Goal: Feedback & Contribution: Leave review/rating

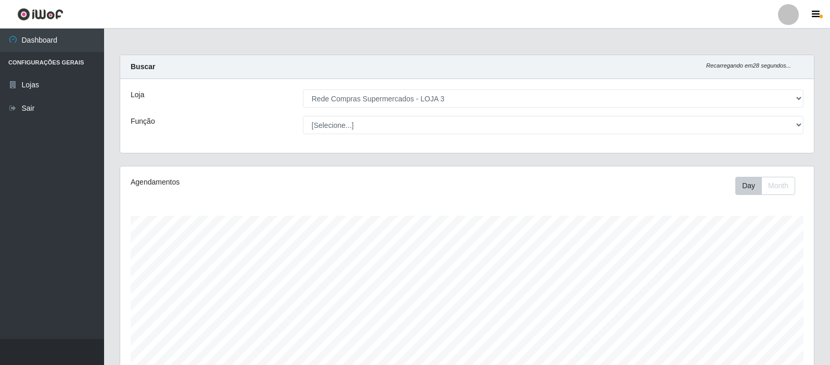
select select "162"
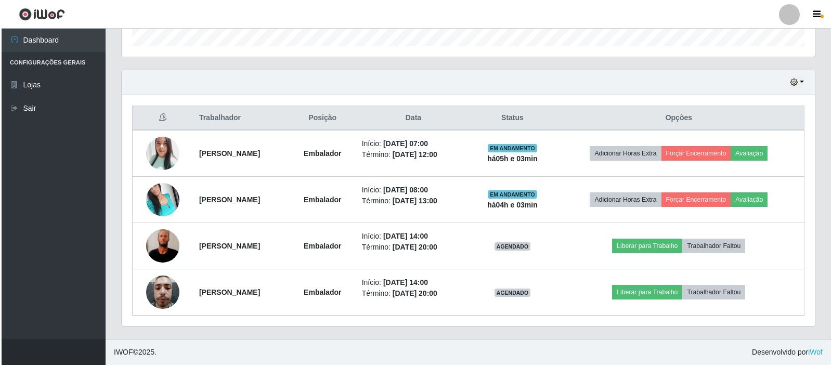
scroll to position [216, 694]
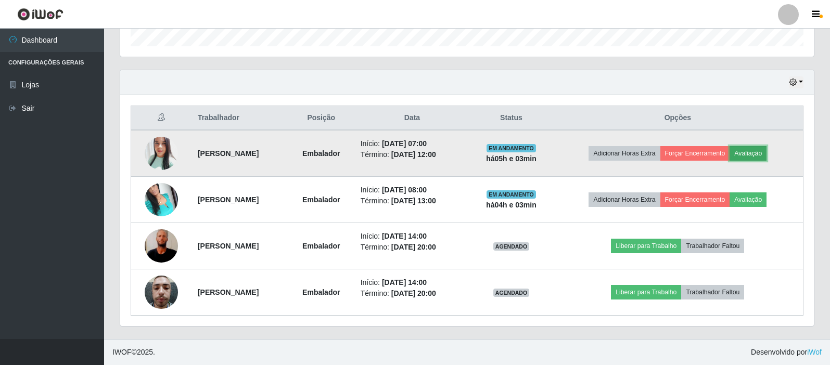
click at [761, 150] on button "Avaliação" at bounding box center [747, 153] width 37 height 15
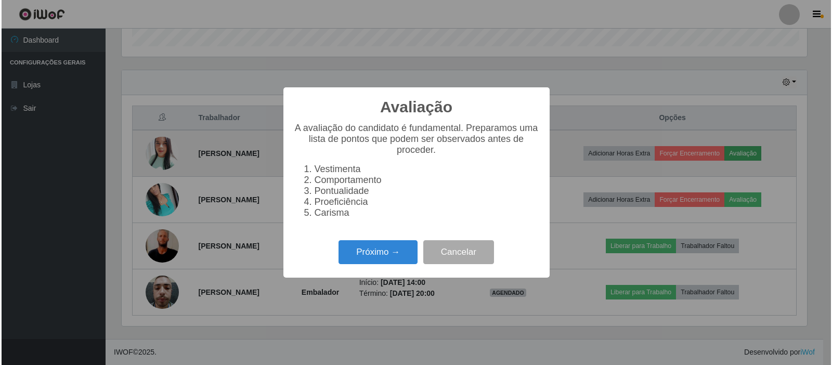
scroll to position [216, 688]
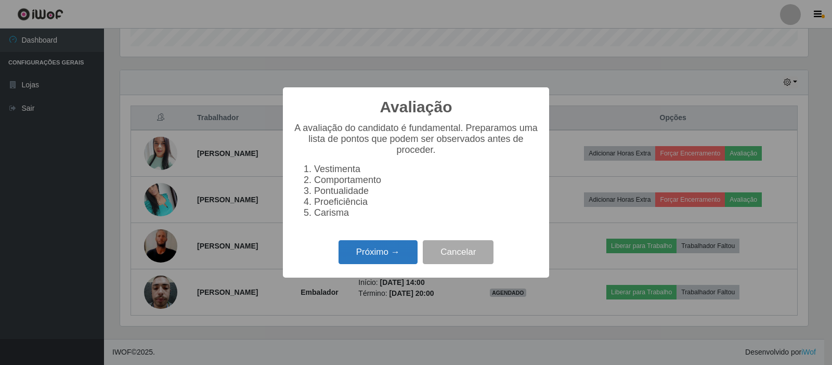
click at [382, 252] on button "Próximo →" at bounding box center [378, 252] width 79 height 24
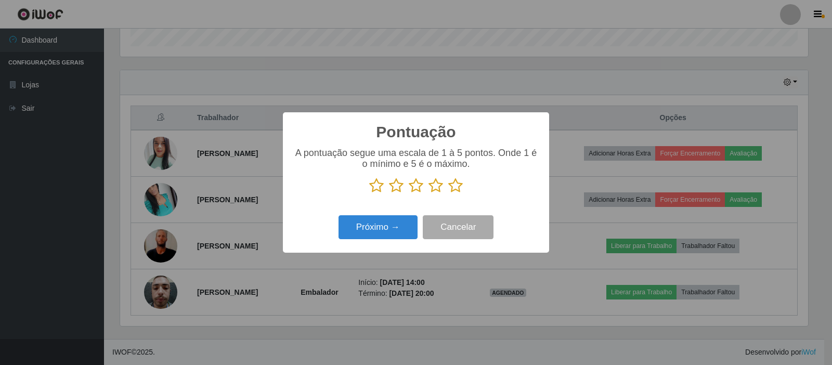
scroll to position [520064, 519591]
click at [452, 189] on icon at bounding box center [455, 186] width 15 height 16
click at [448, 194] on input "radio" at bounding box center [448, 194] width 0 height 0
click at [374, 221] on button "Próximo →" at bounding box center [378, 227] width 79 height 24
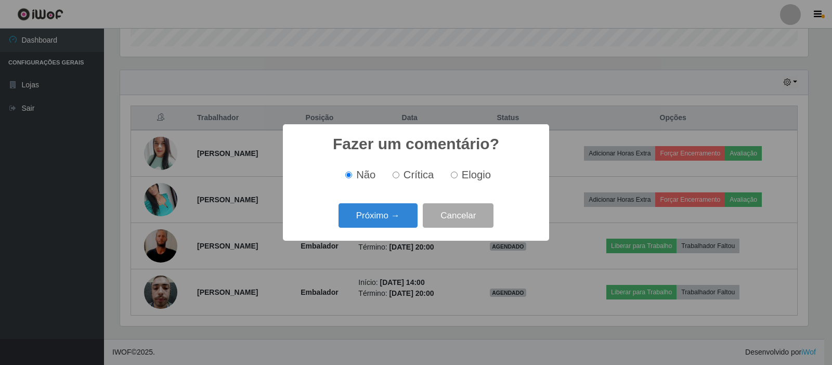
click at [454, 175] on input "Elogio" at bounding box center [454, 175] width 7 height 7
radio input "true"
click at [399, 216] on button "Próximo →" at bounding box center [378, 215] width 79 height 24
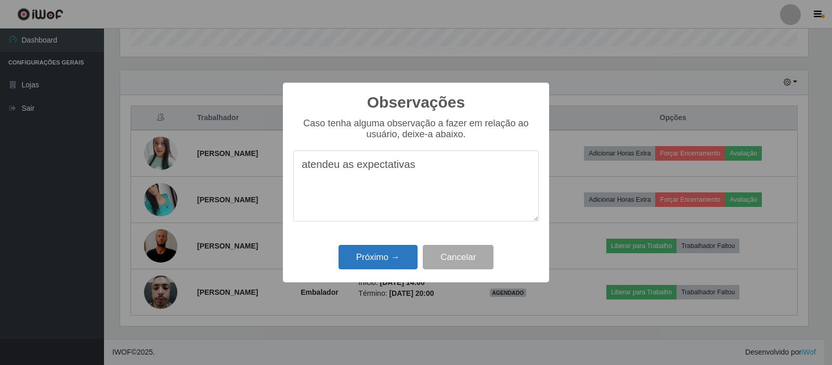
type textarea "atendeu as expectativas"
click at [366, 255] on button "Próximo →" at bounding box center [378, 257] width 79 height 24
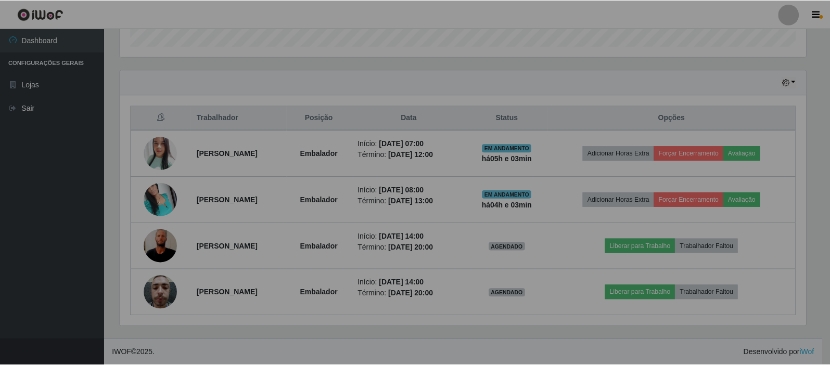
scroll to position [216, 694]
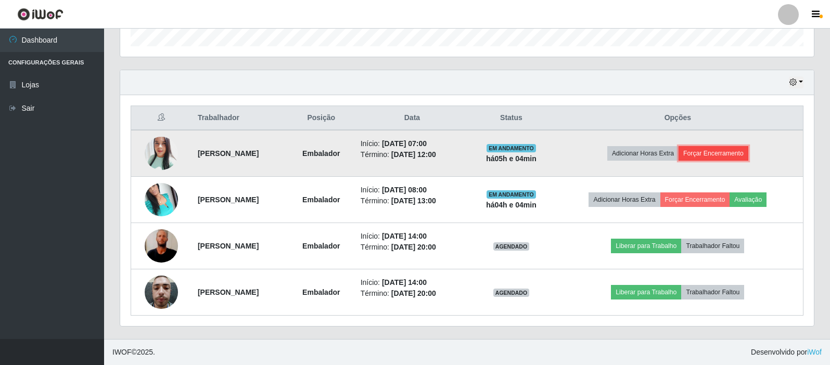
click at [714, 151] on button "Forçar Encerramento" at bounding box center [713, 153] width 70 height 15
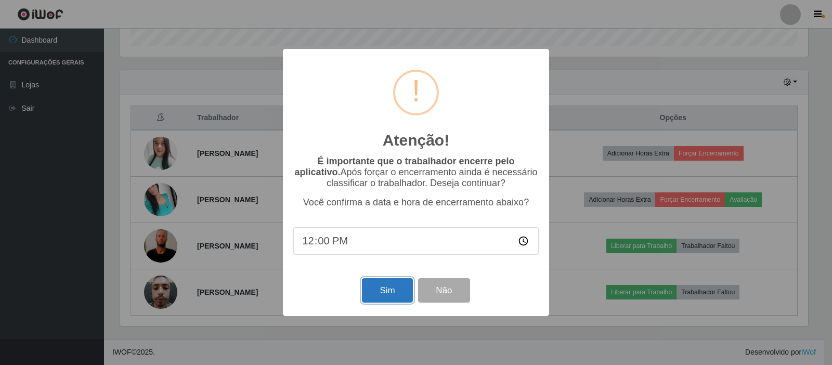
click at [382, 287] on button "Sim" at bounding box center [387, 290] width 50 height 24
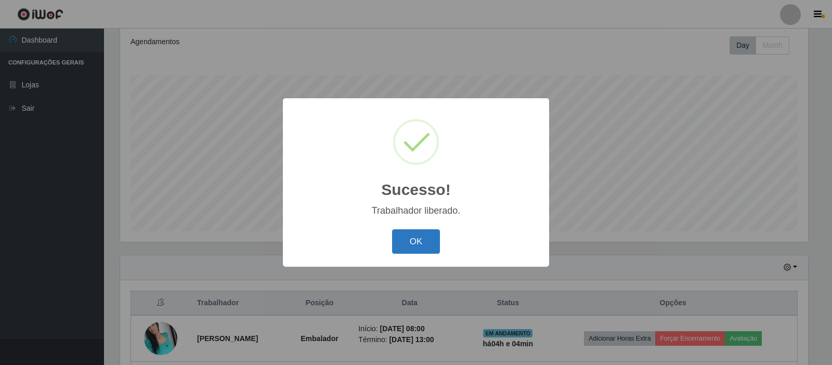
click at [409, 244] on button "OK" at bounding box center [416, 241] width 48 height 24
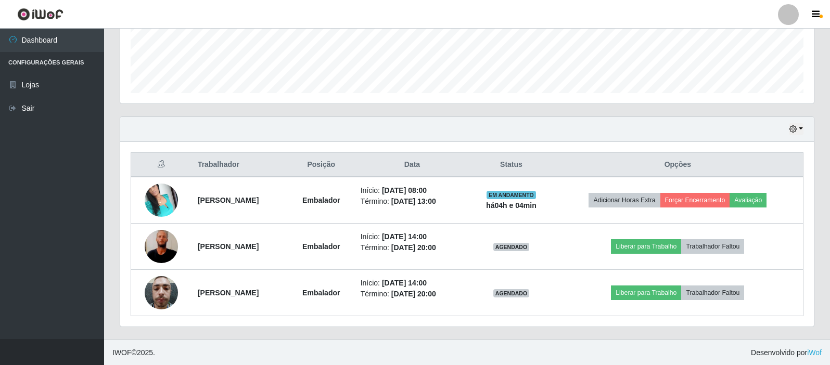
scroll to position [279, 0]
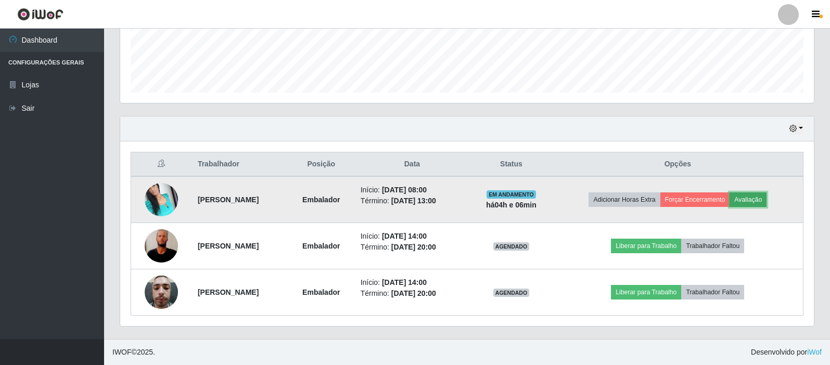
click at [764, 201] on button "Avaliação" at bounding box center [747, 200] width 37 height 15
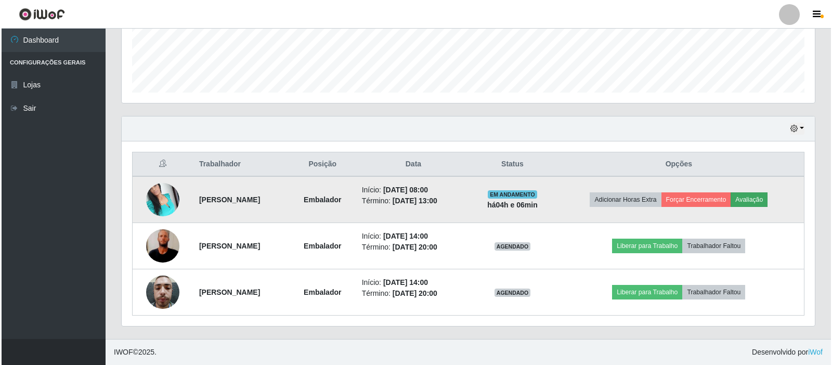
scroll to position [216, 688]
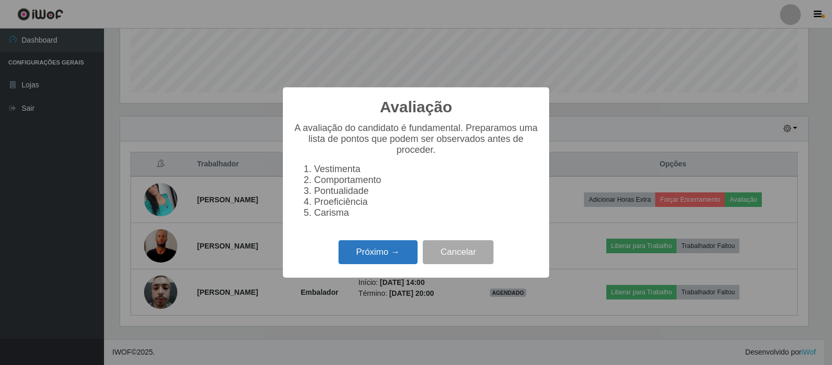
click at [374, 255] on button "Próximo →" at bounding box center [378, 252] width 79 height 24
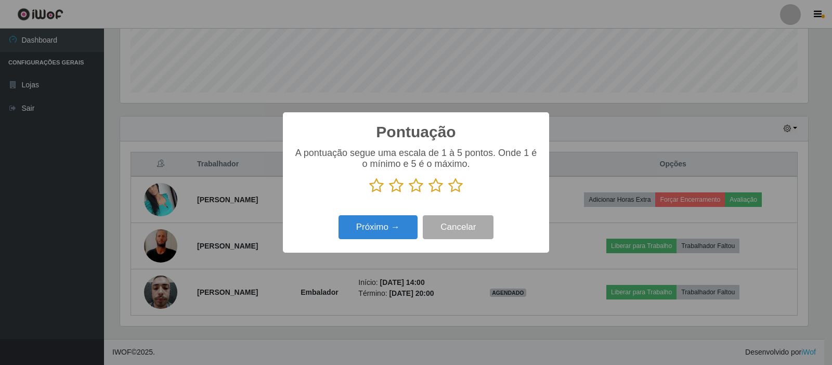
click at [458, 185] on icon at bounding box center [455, 186] width 15 height 16
click at [448, 194] on input "radio" at bounding box center [448, 194] width 0 height 0
click at [375, 237] on button "Próximo →" at bounding box center [378, 227] width 79 height 24
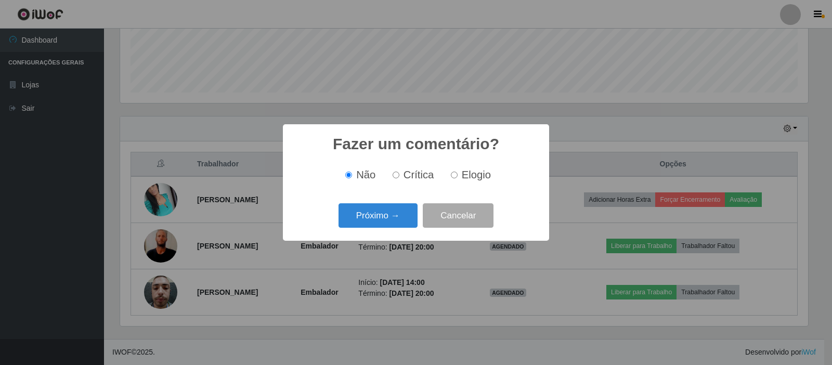
click at [460, 178] on label "Elogio" at bounding box center [469, 175] width 44 height 12
click at [458, 178] on input "Elogio" at bounding box center [454, 175] width 7 height 7
radio input "true"
click at [389, 227] on button "Próximo →" at bounding box center [378, 215] width 79 height 24
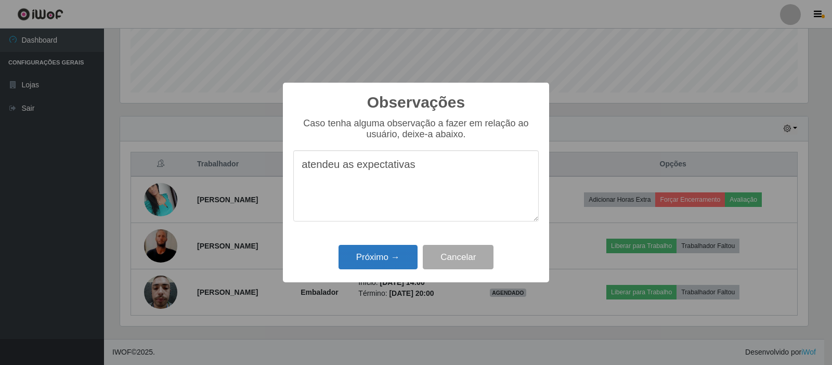
type textarea "atendeu as expectativas"
click at [374, 256] on button "Próximo →" at bounding box center [378, 257] width 79 height 24
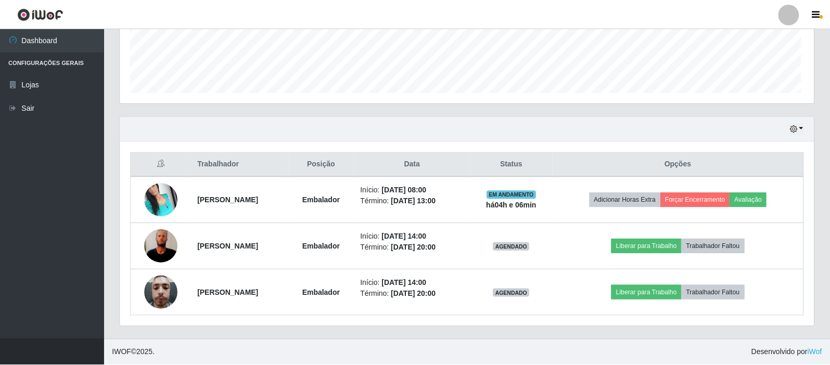
scroll to position [216, 694]
